Goal: Task Accomplishment & Management: Manage account settings

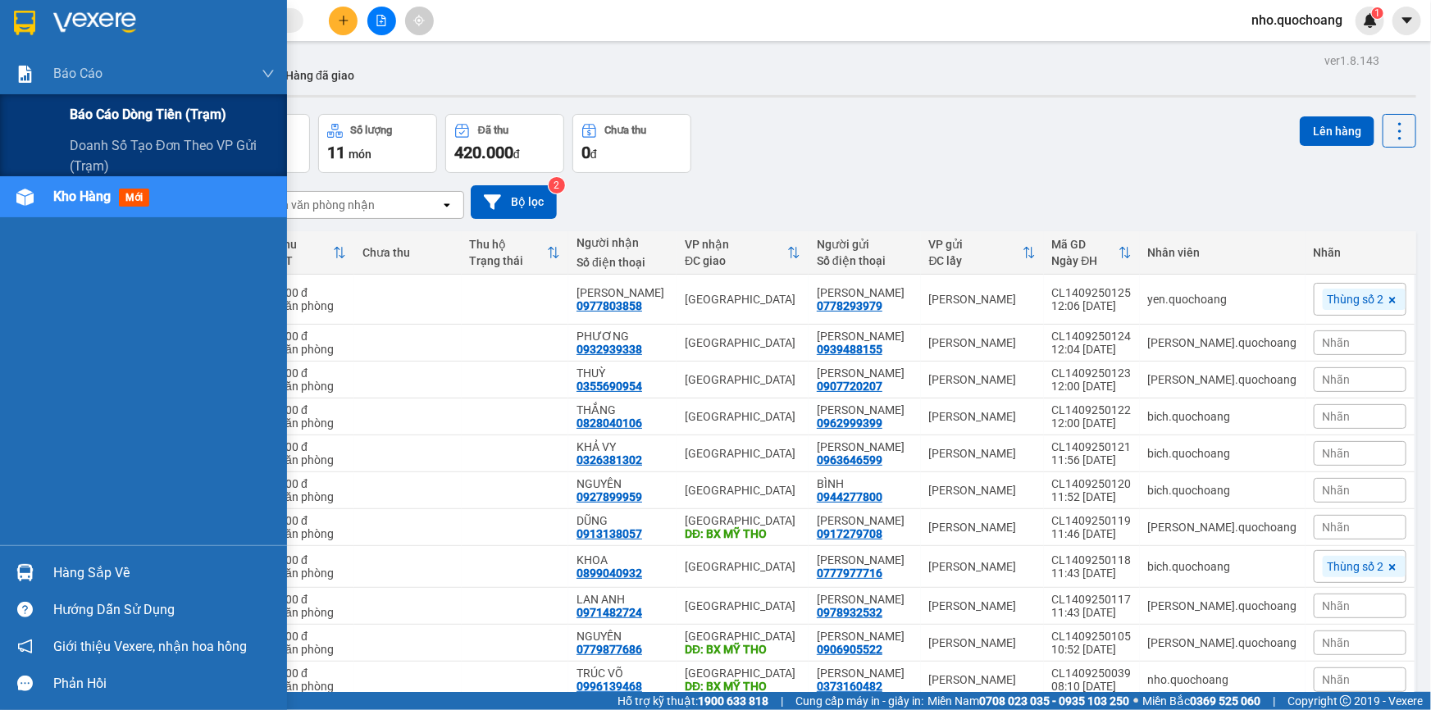
click at [93, 124] on span "Báo cáo dòng tiền (trạm)" at bounding box center [148, 114] width 157 height 21
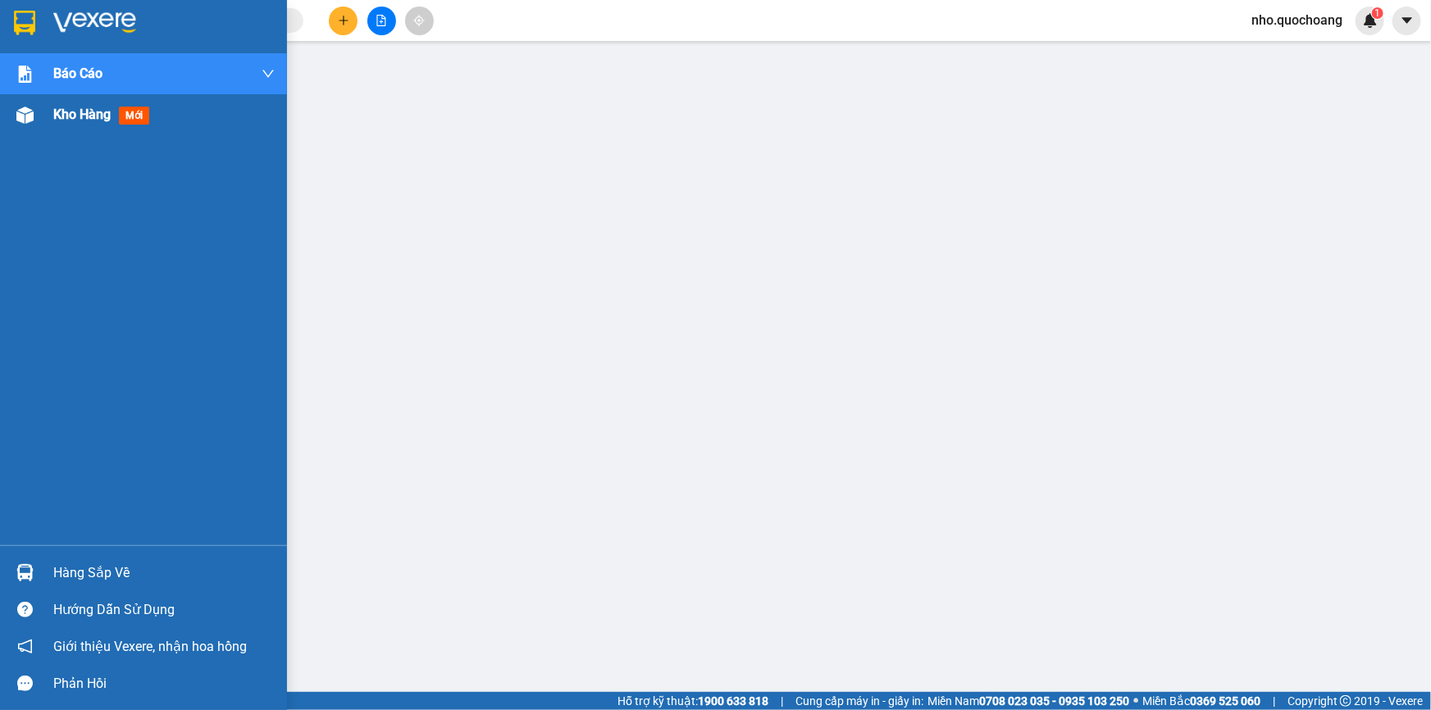
click at [77, 127] on div "Kho hàng mới" at bounding box center [163, 114] width 221 height 41
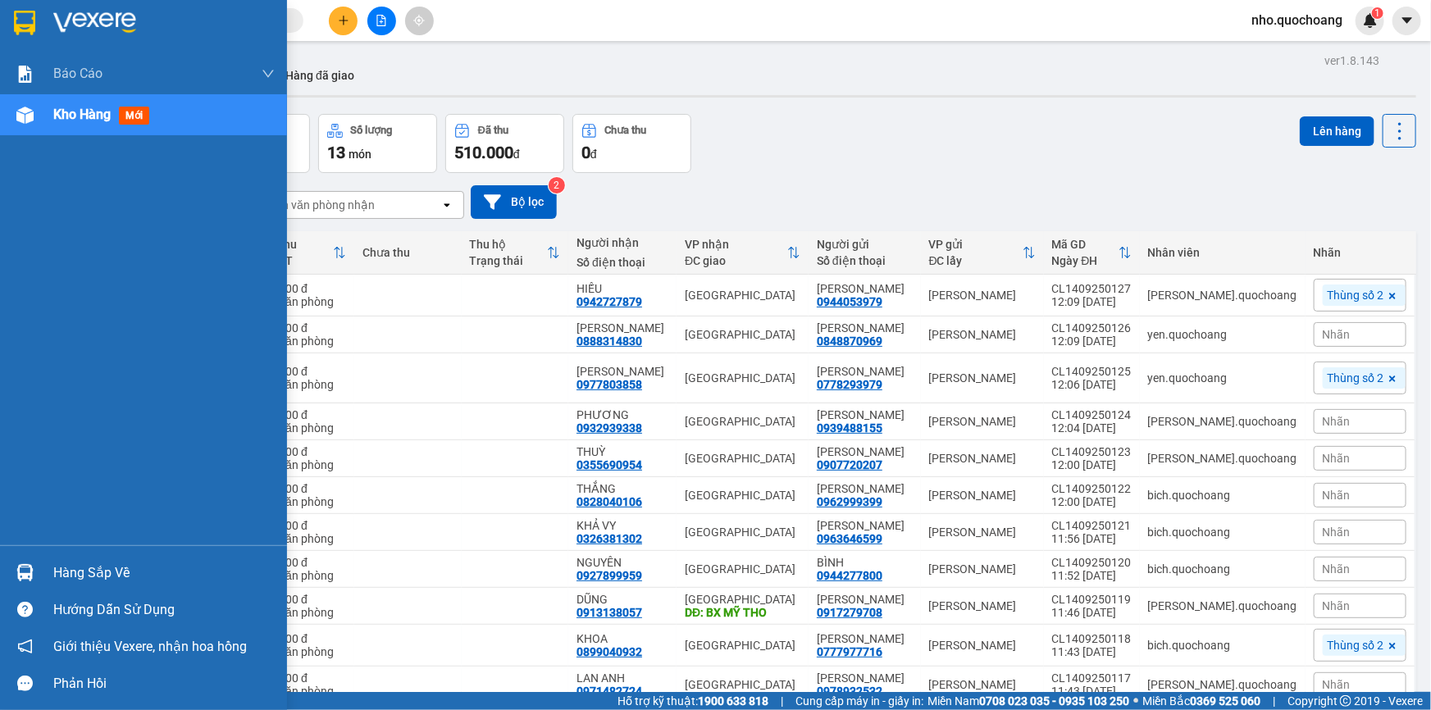
click at [78, 577] on div "Hàng sắp về" at bounding box center [163, 573] width 221 height 25
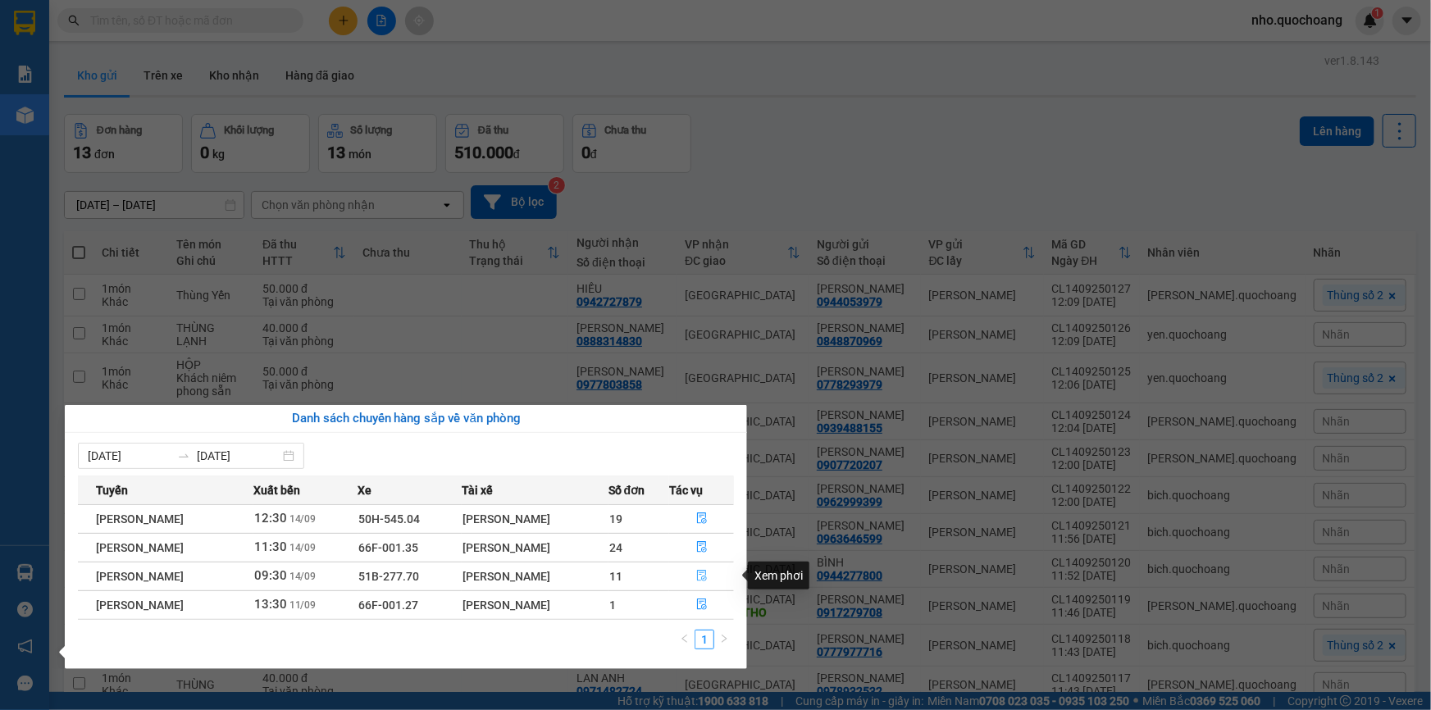
click at [700, 572] on icon "file-done" at bounding box center [702, 575] width 10 height 11
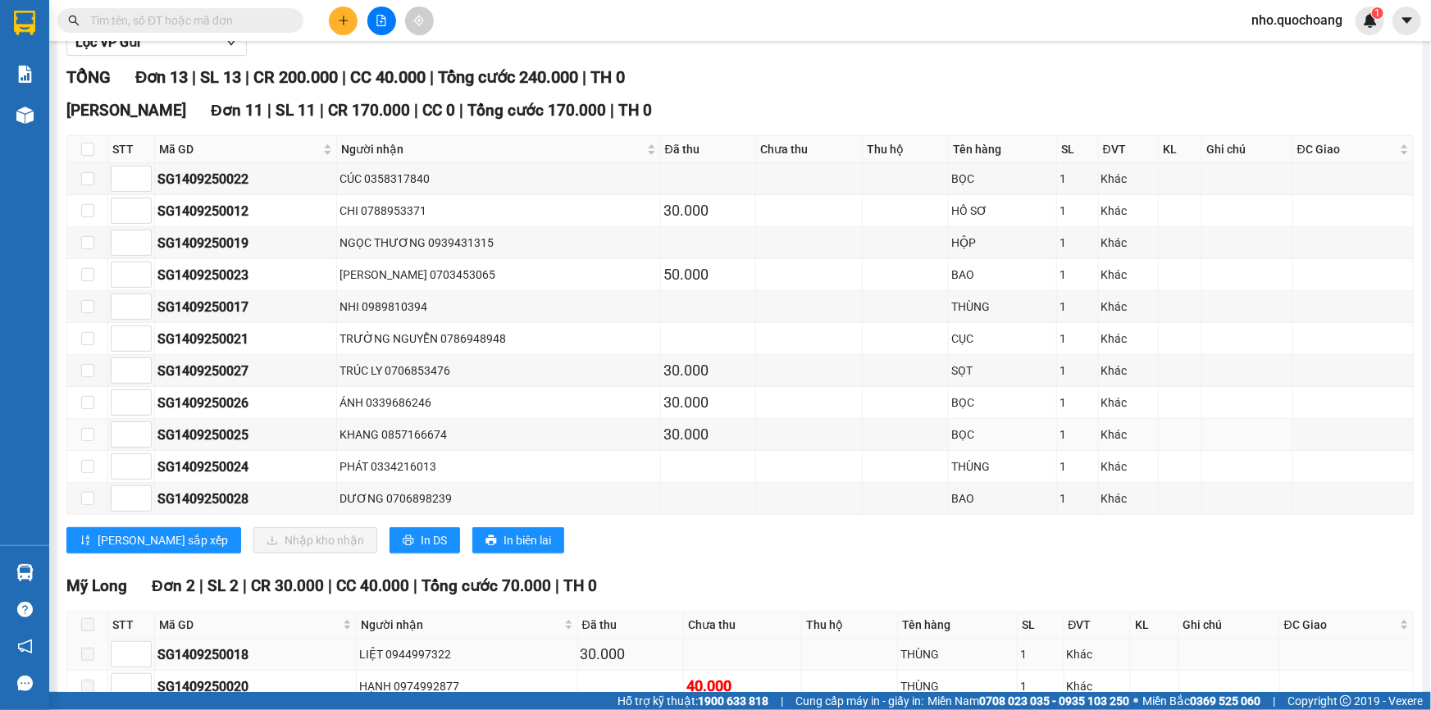
scroll to position [299, 0]
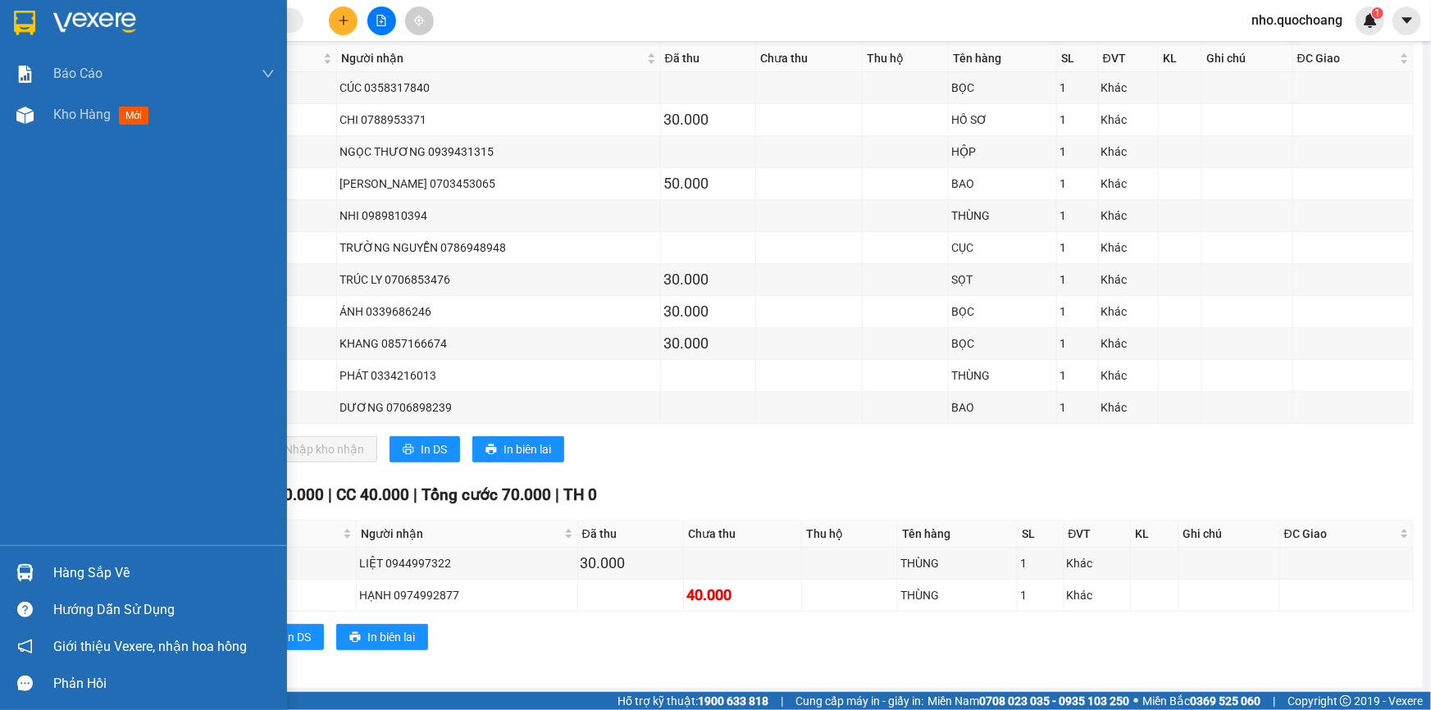
click at [76, 582] on div "Hàng sắp về" at bounding box center [163, 573] width 221 height 25
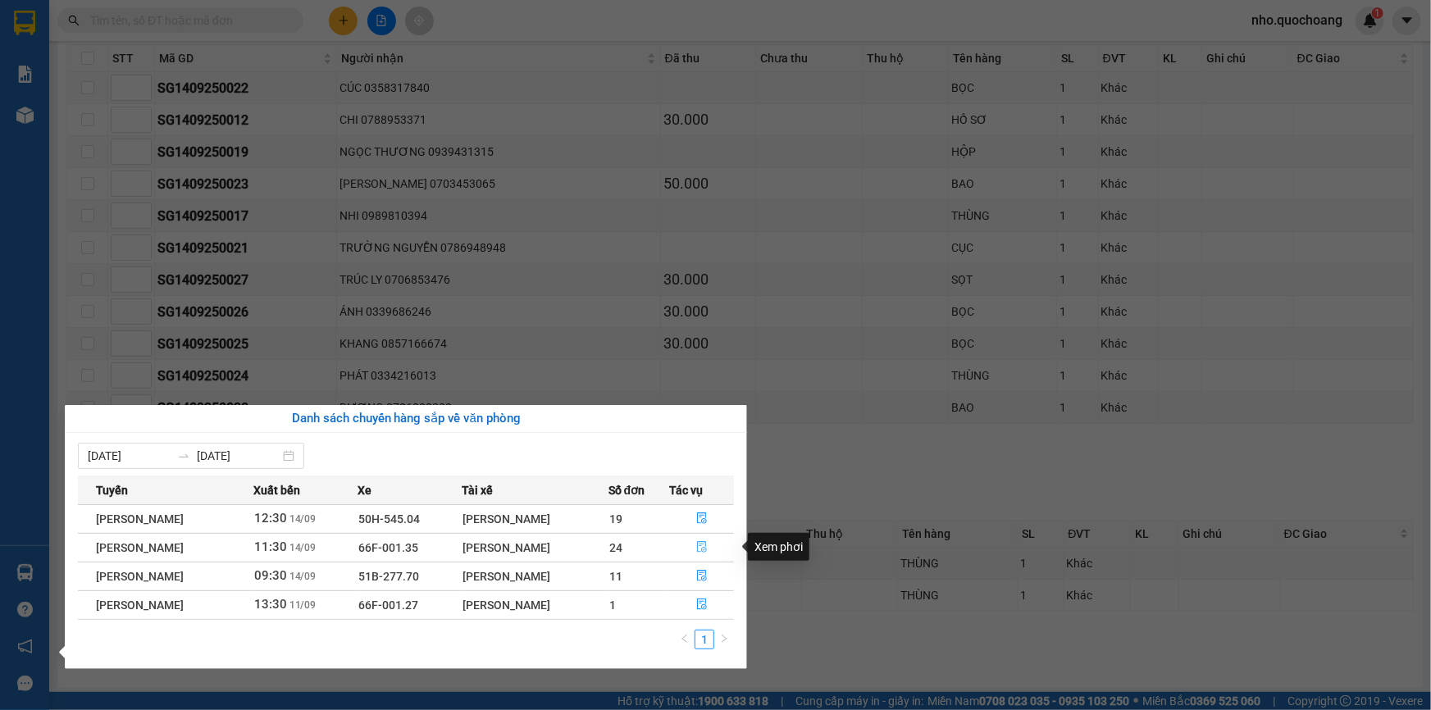
click at [707, 544] on icon "file-done" at bounding box center [702, 546] width 10 height 11
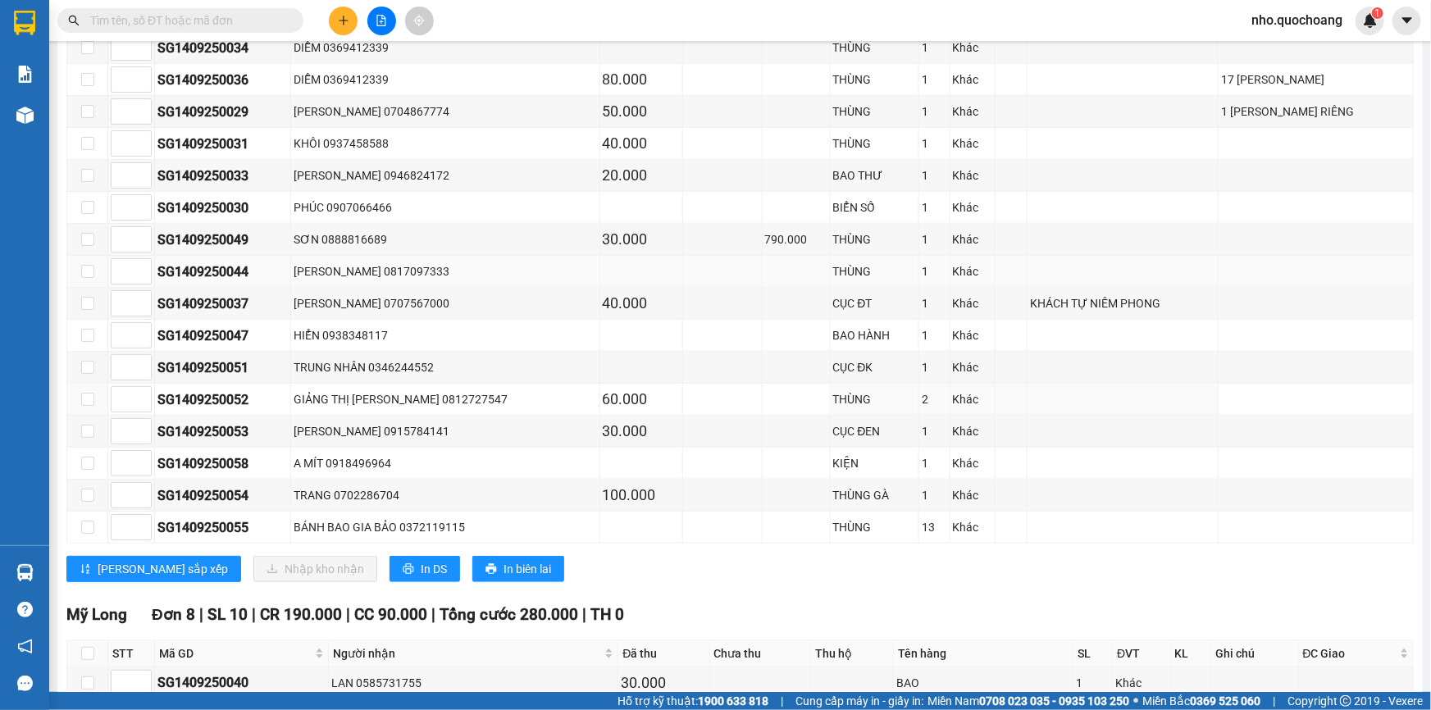
scroll to position [816, 0]
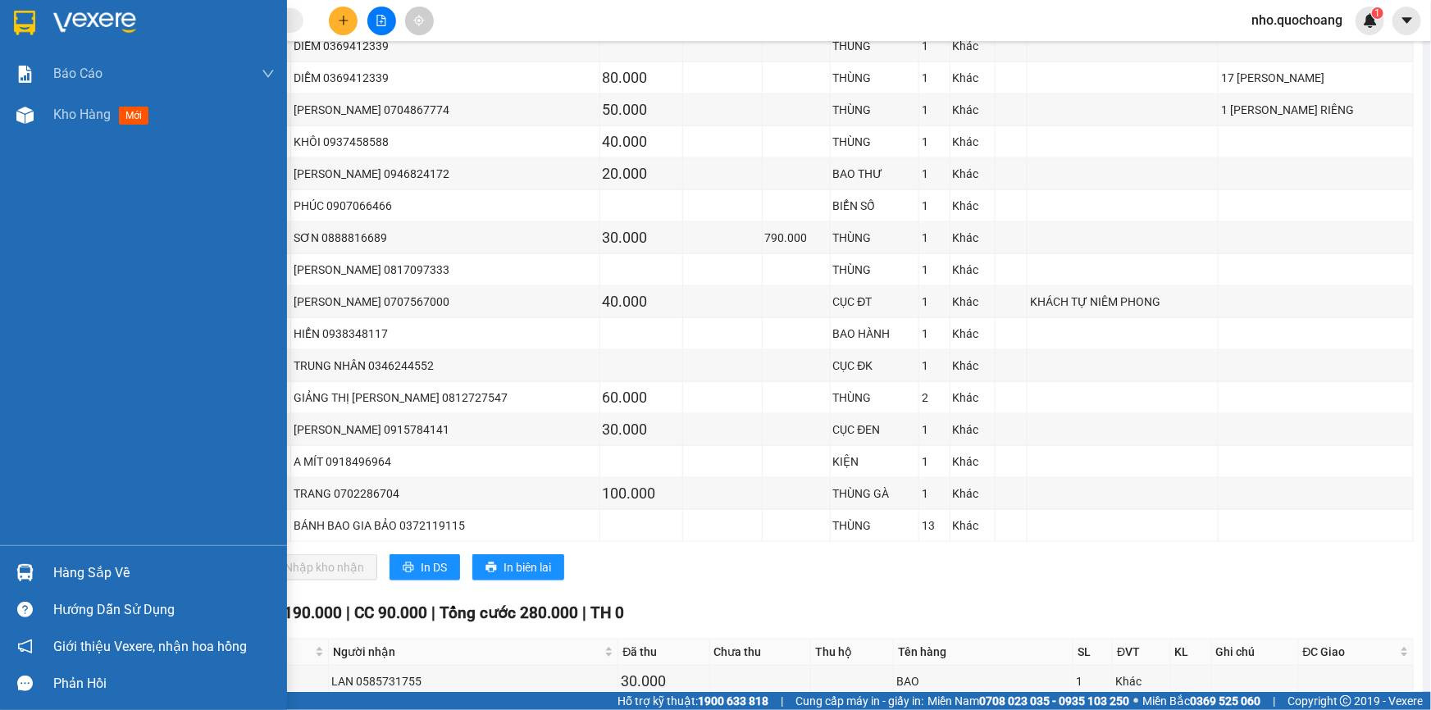
drag, startPoint x: 76, startPoint y: 564, endPoint x: 224, endPoint y: 540, distance: 149.7
click at [79, 565] on div "Hàng sắp về" at bounding box center [163, 573] width 221 height 25
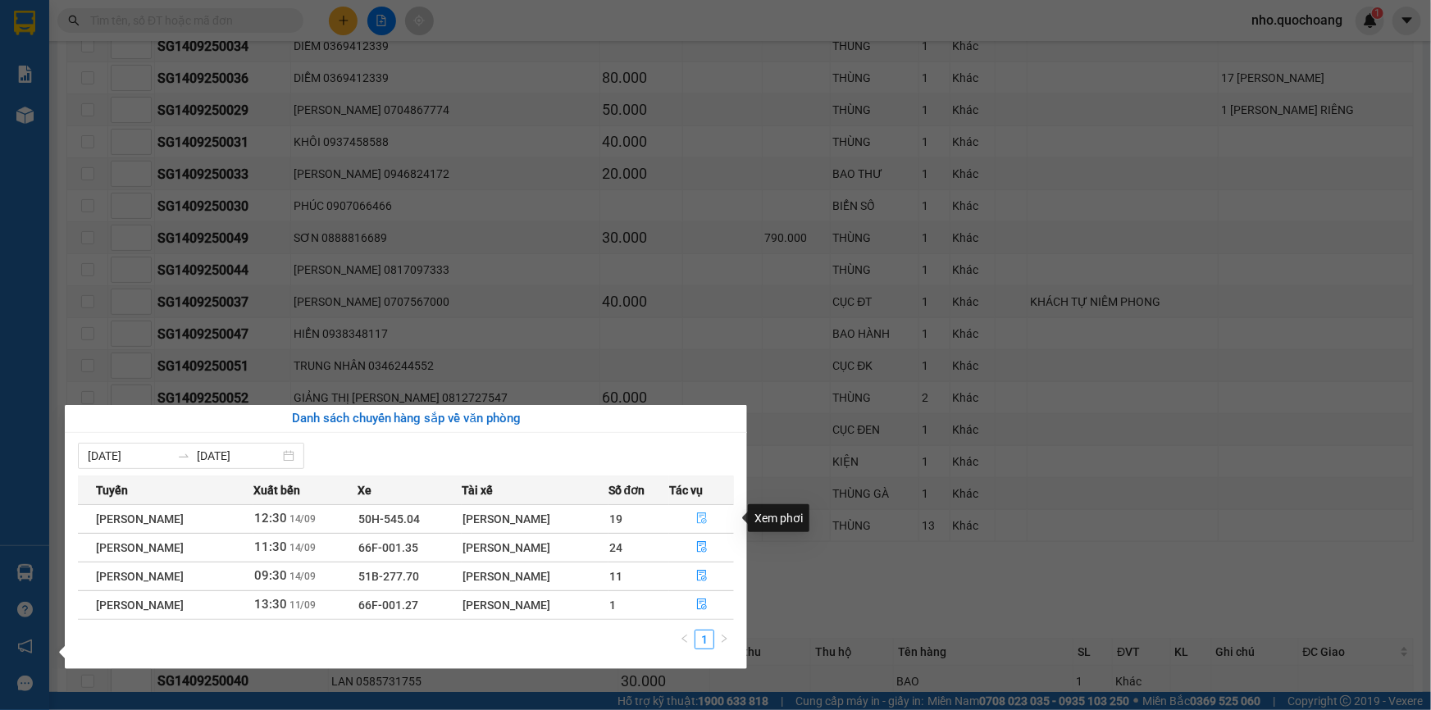
click at [706, 526] on button "button" at bounding box center [701, 519] width 63 height 26
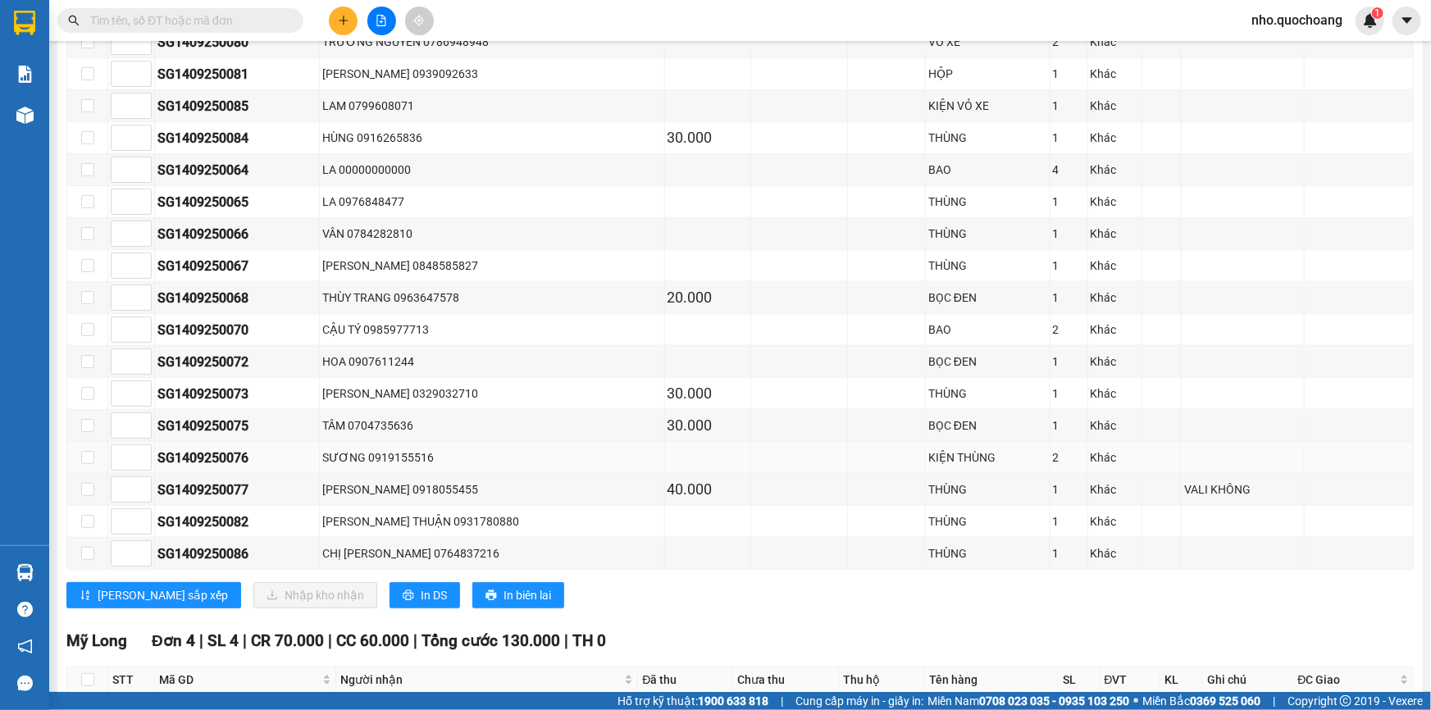
scroll to position [374, 0]
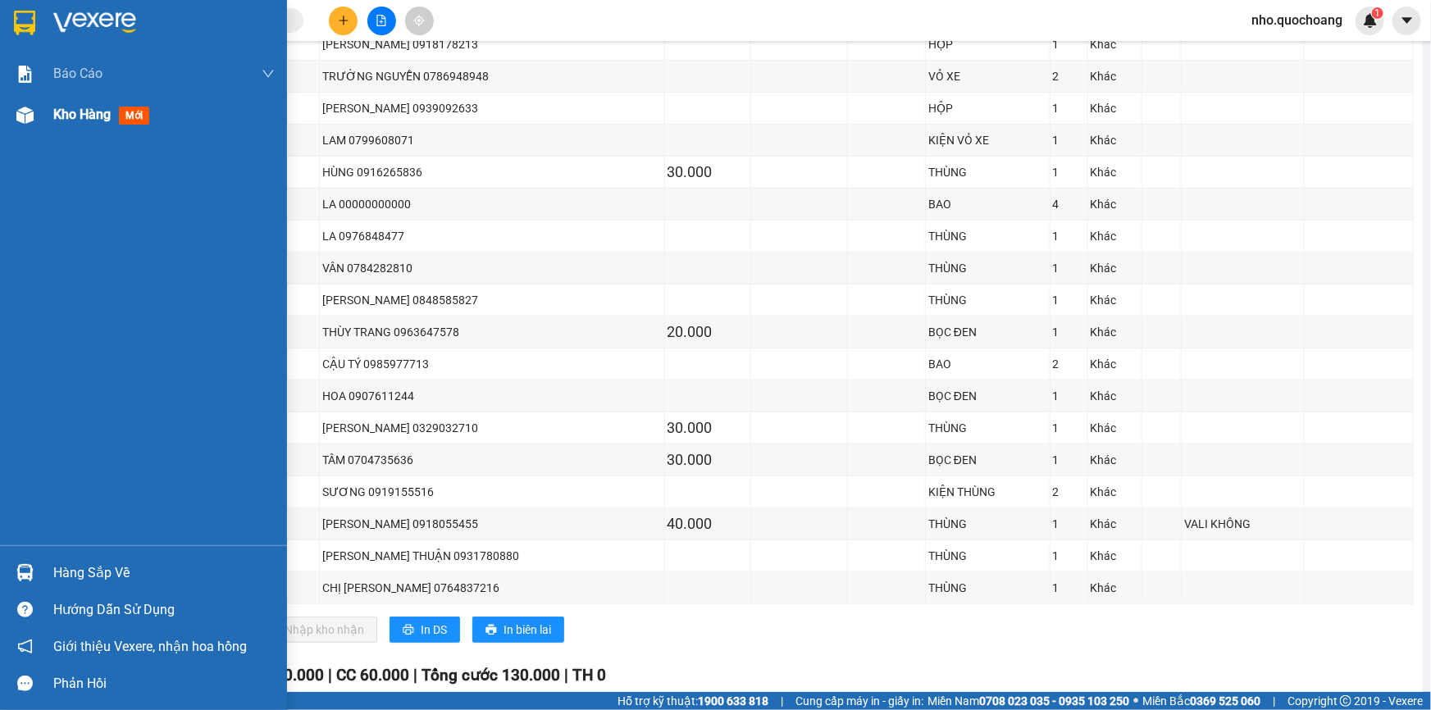
click at [75, 122] on span "Kho hàng" at bounding box center [81, 115] width 57 height 16
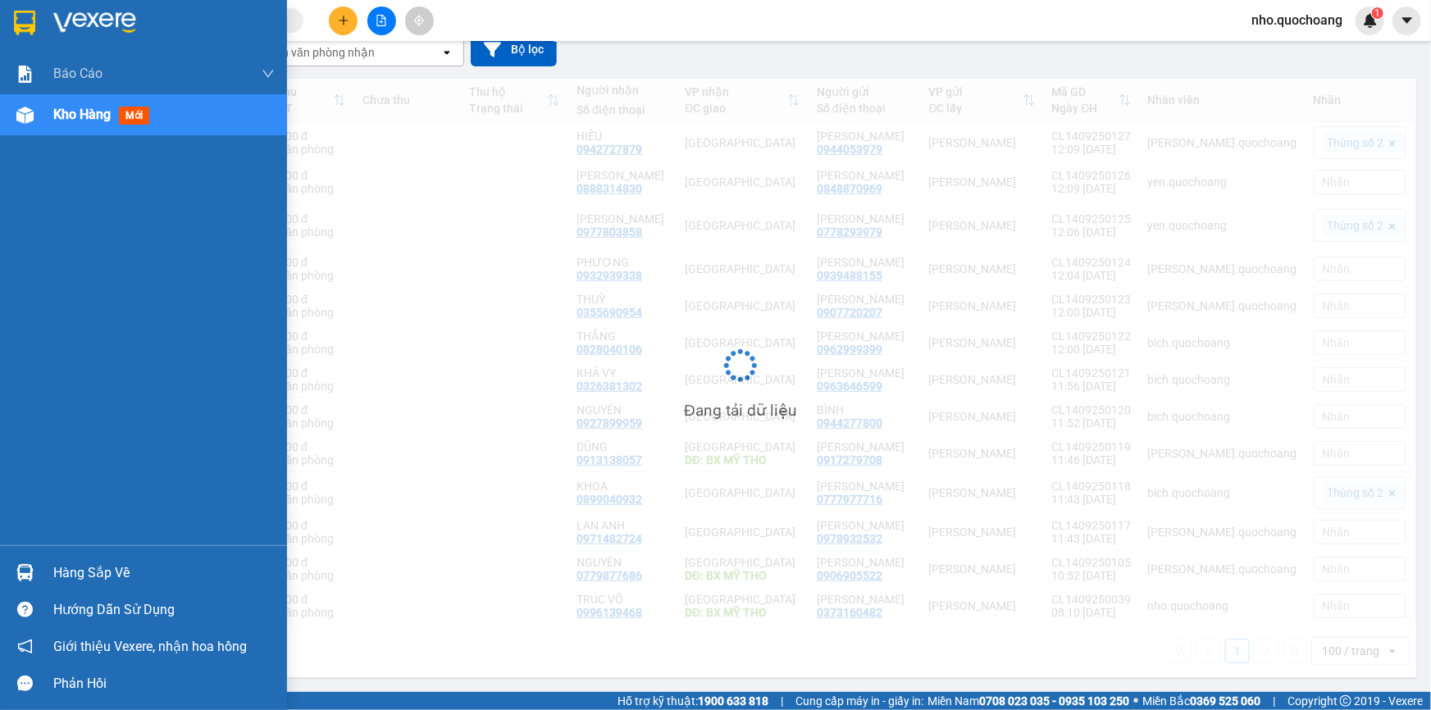
scroll to position [232, 0]
